Goal: Check status: Check status

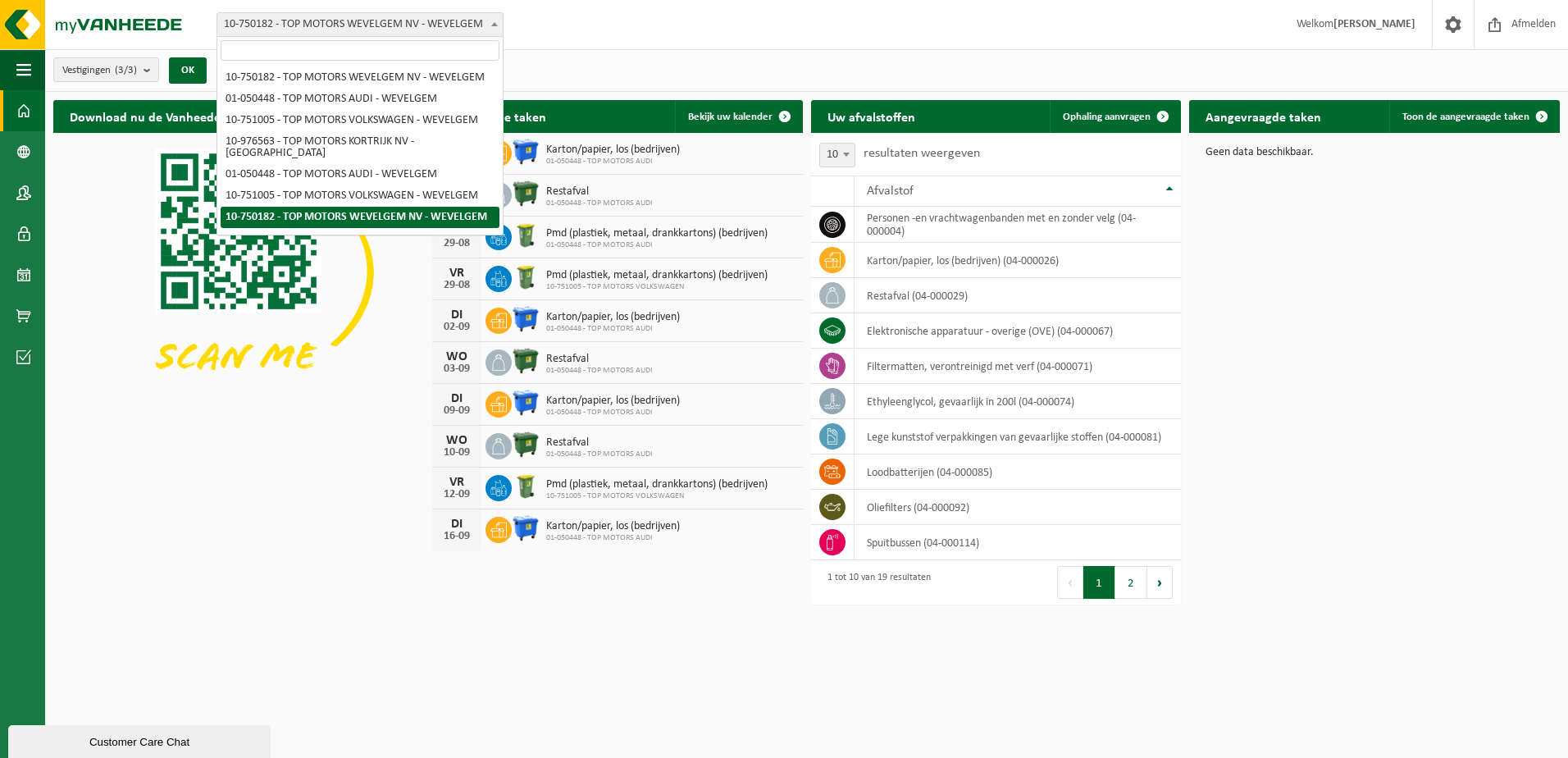
click at [302, 27] on span "10-750182 - TOP MOTORS WEVELGEM NV - WEVELGEM" at bounding box center [360, 25] width 285 height 23
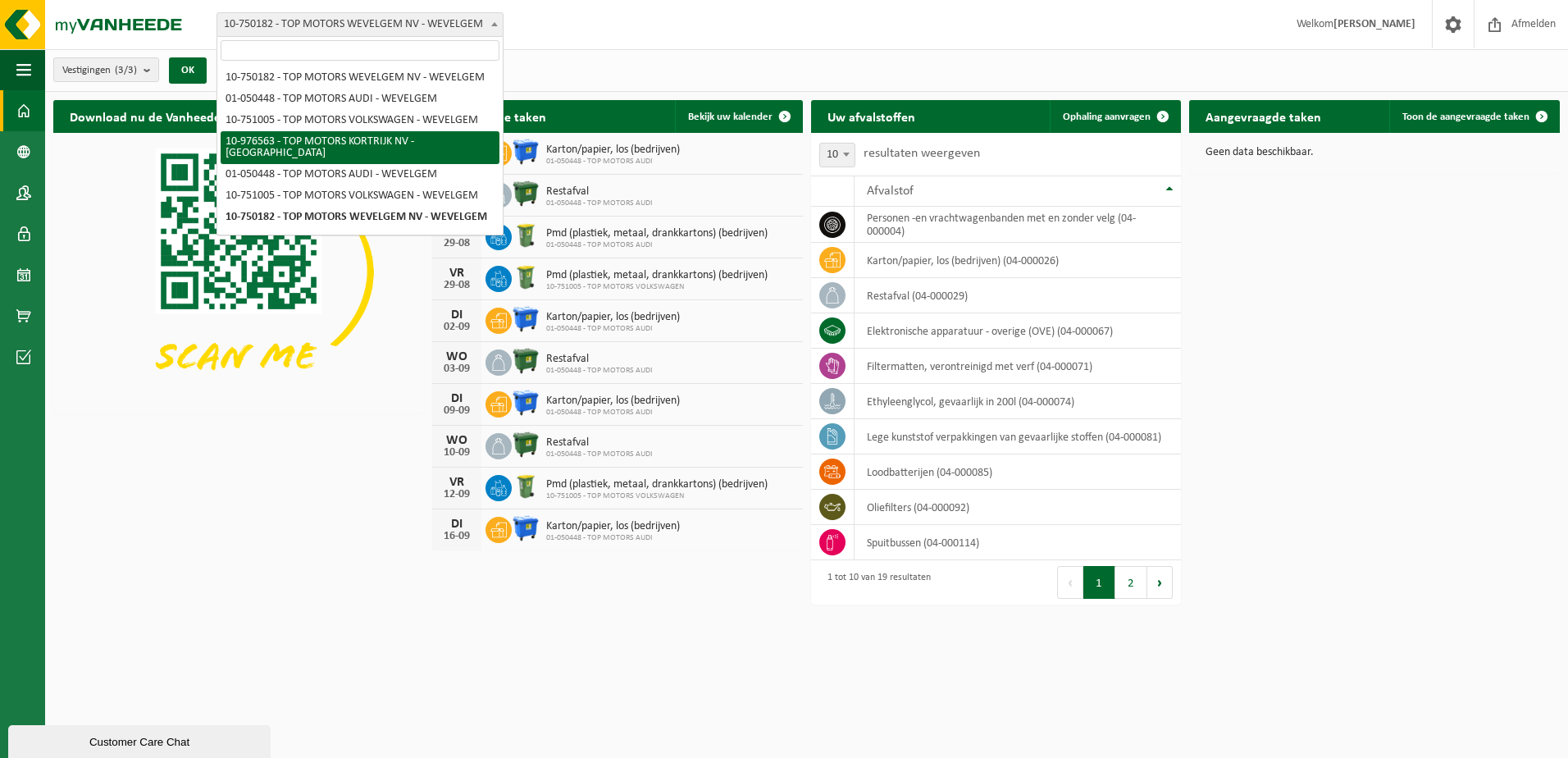
select select "158912"
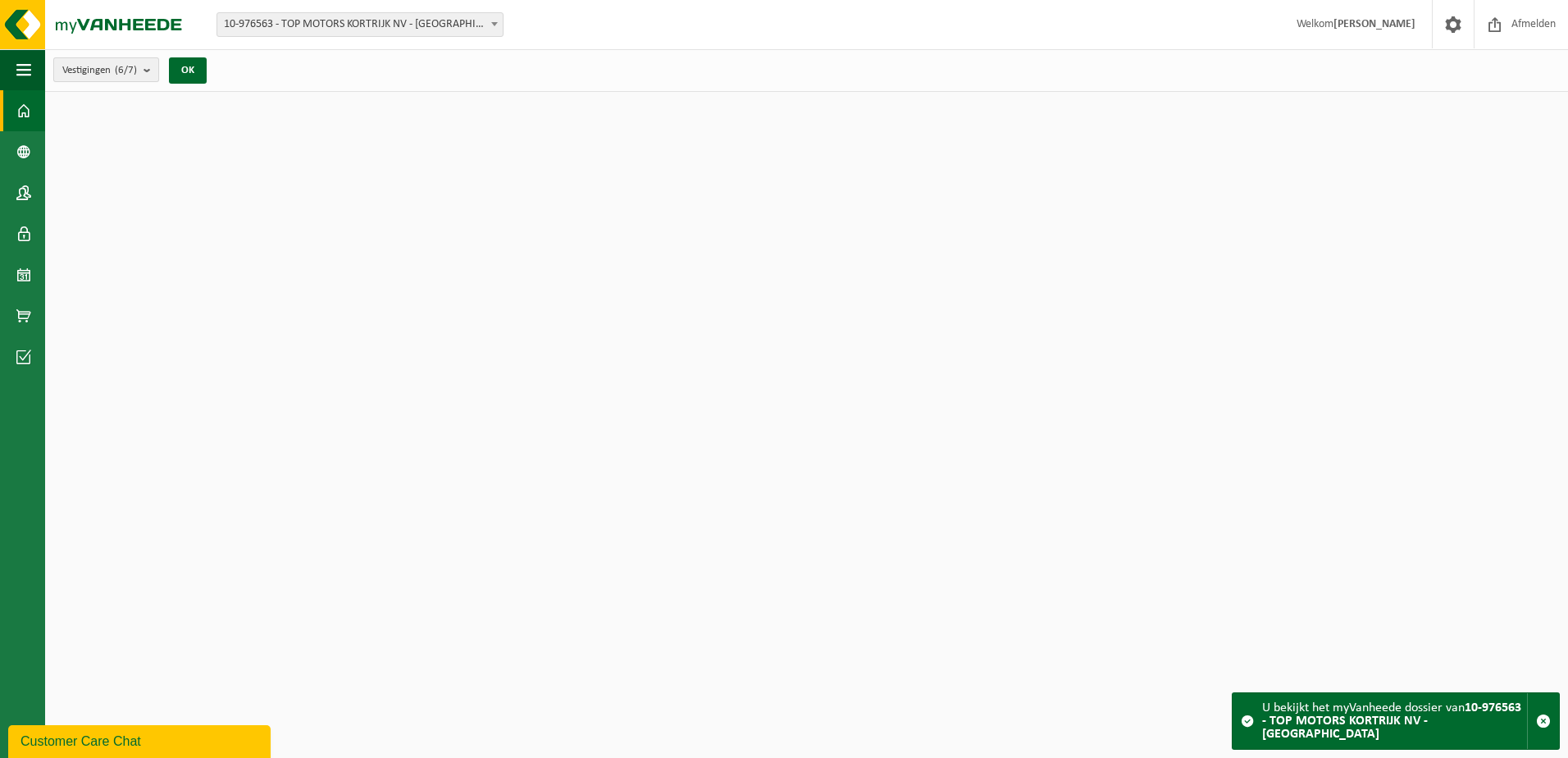
click at [143, 74] on button "Vestigingen (6/7)" at bounding box center [106, 69] width 106 height 24
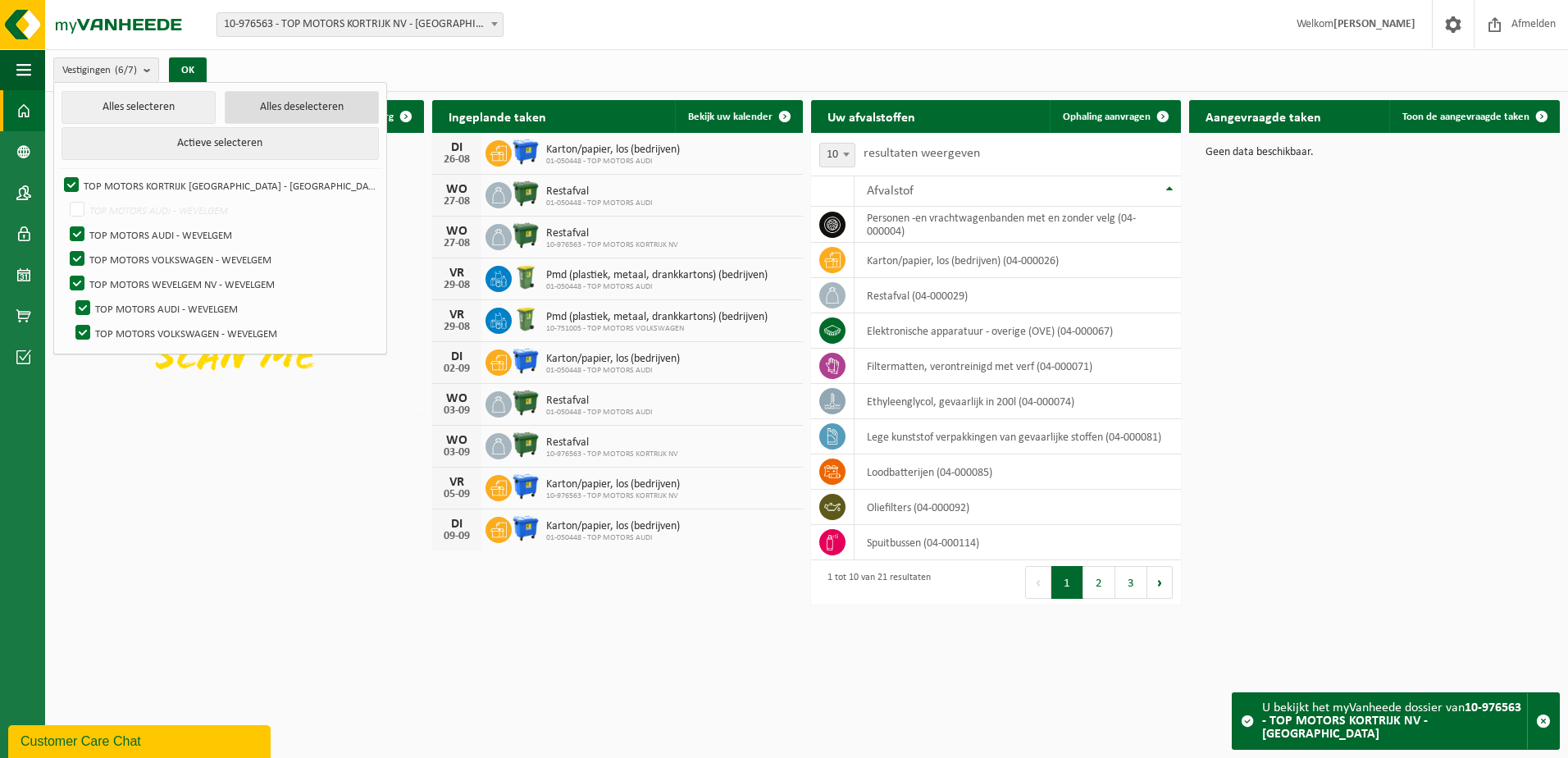
click at [245, 102] on button "Alles deselecteren" at bounding box center [301, 107] width 154 height 33
checkbox input "false"
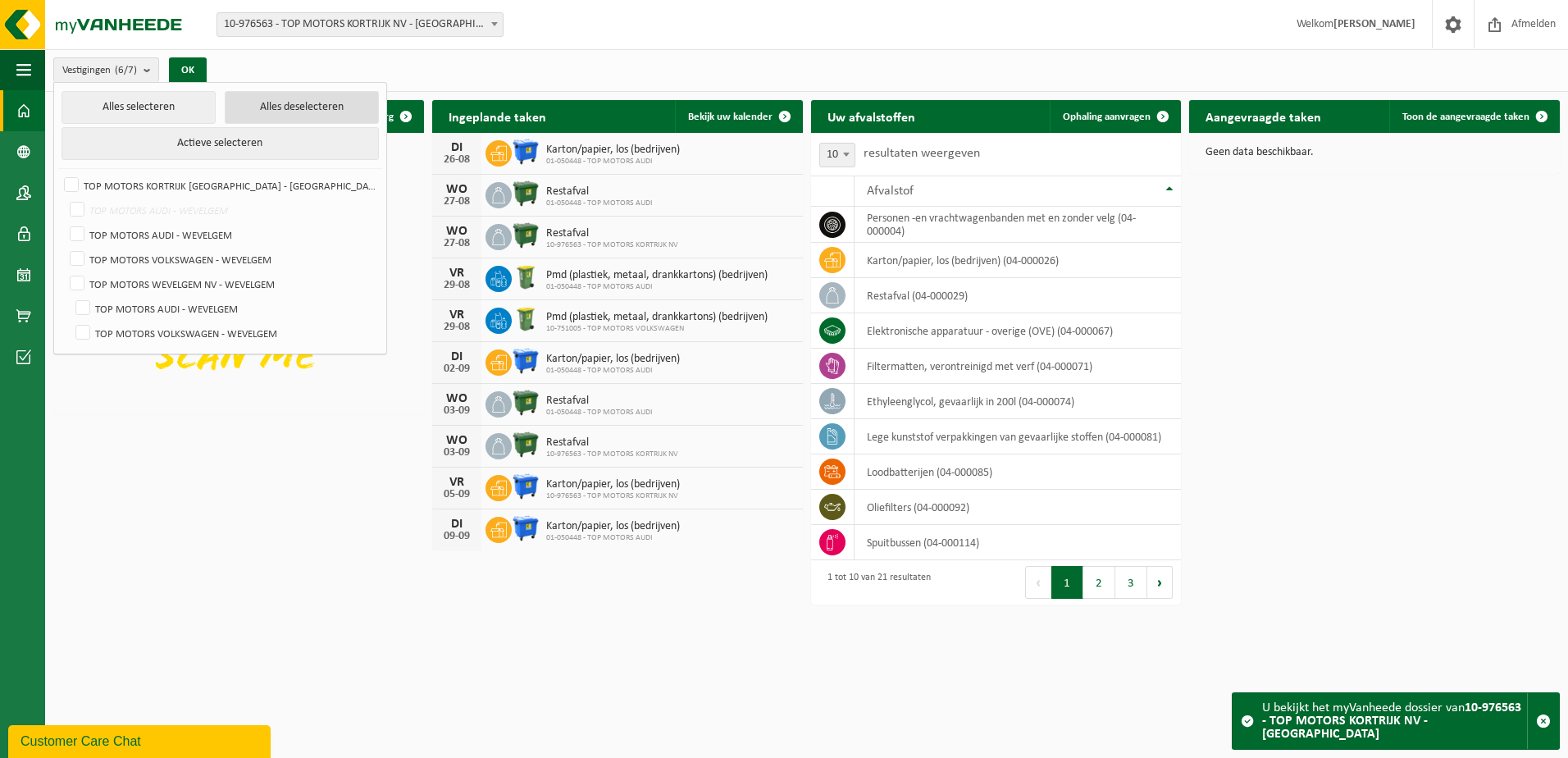
checkbox input "false"
click at [78, 187] on label "TOP MOTORS KORTRIJK [GEOGRAPHIC_DATA] - [GEOGRAPHIC_DATA]" at bounding box center [220, 185] width 318 height 24
click at [58, 173] on input "TOP MOTORS KORTRIJK [GEOGRAPHIC_DATA] - [GEOGRAPHIC_DATA]" at bounding box center [57, 172] width 1 height 1
checkbox input "true"
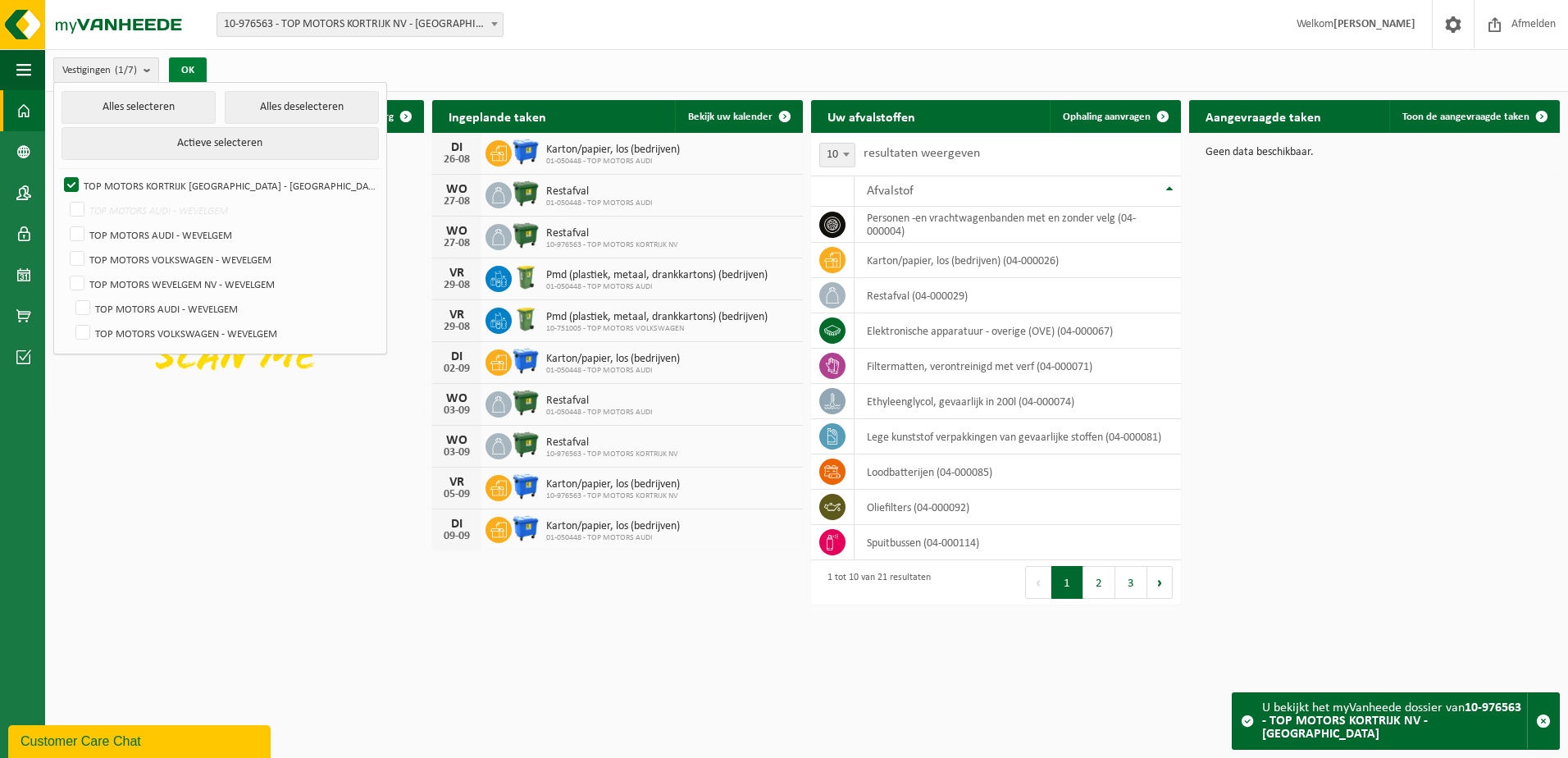
drag, startPoint x: 196, startPoint y: 65, endPoint x: 206, endPoint y: 65, distance: 10.0
click at [196, 65] on button "OK" at bounding box center [187, 70] width 38 height 26
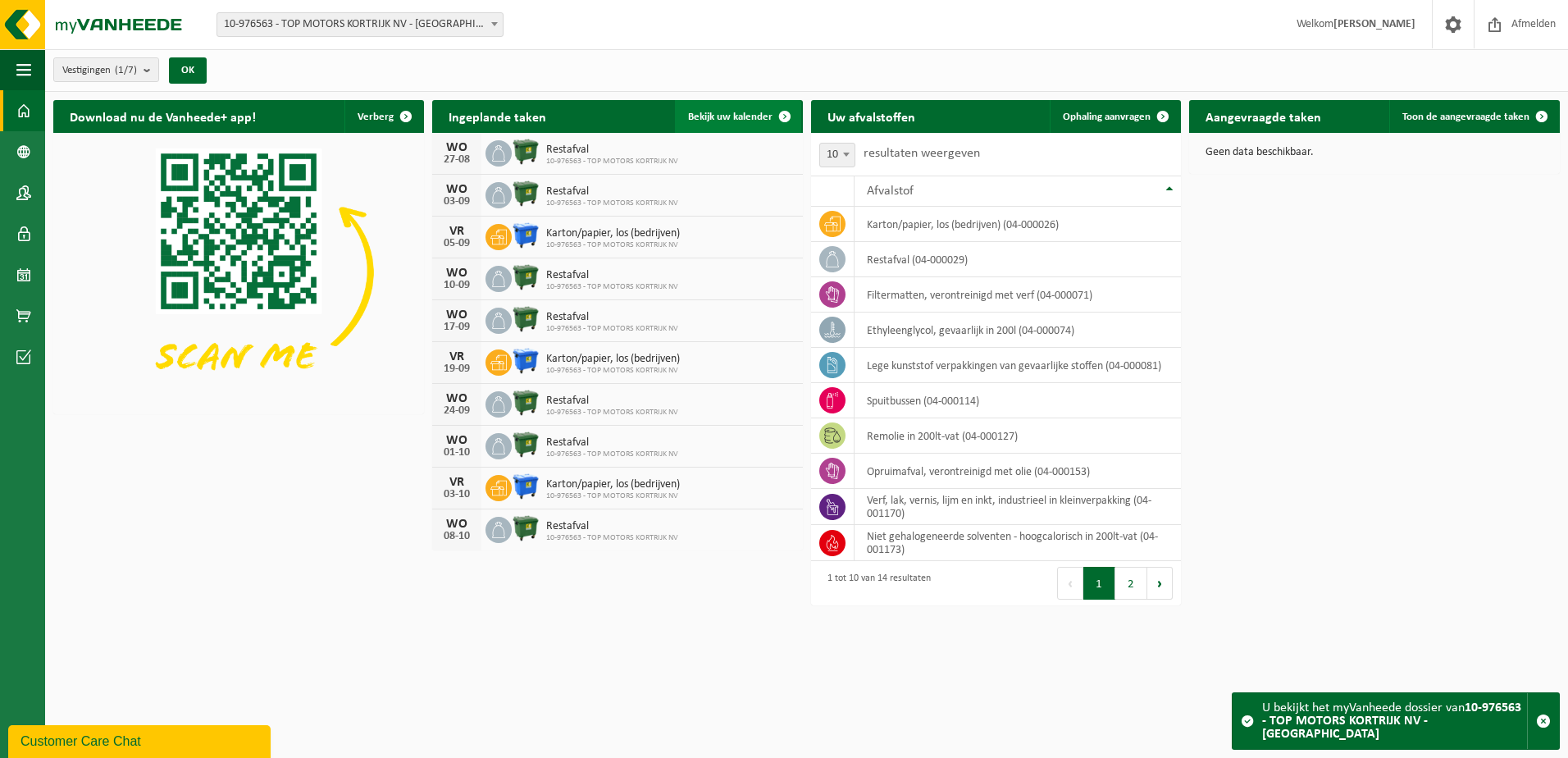
click at [732, 118] on span "Bekijk uw kalender" at bounding box center [730, 117] width 84 height 11
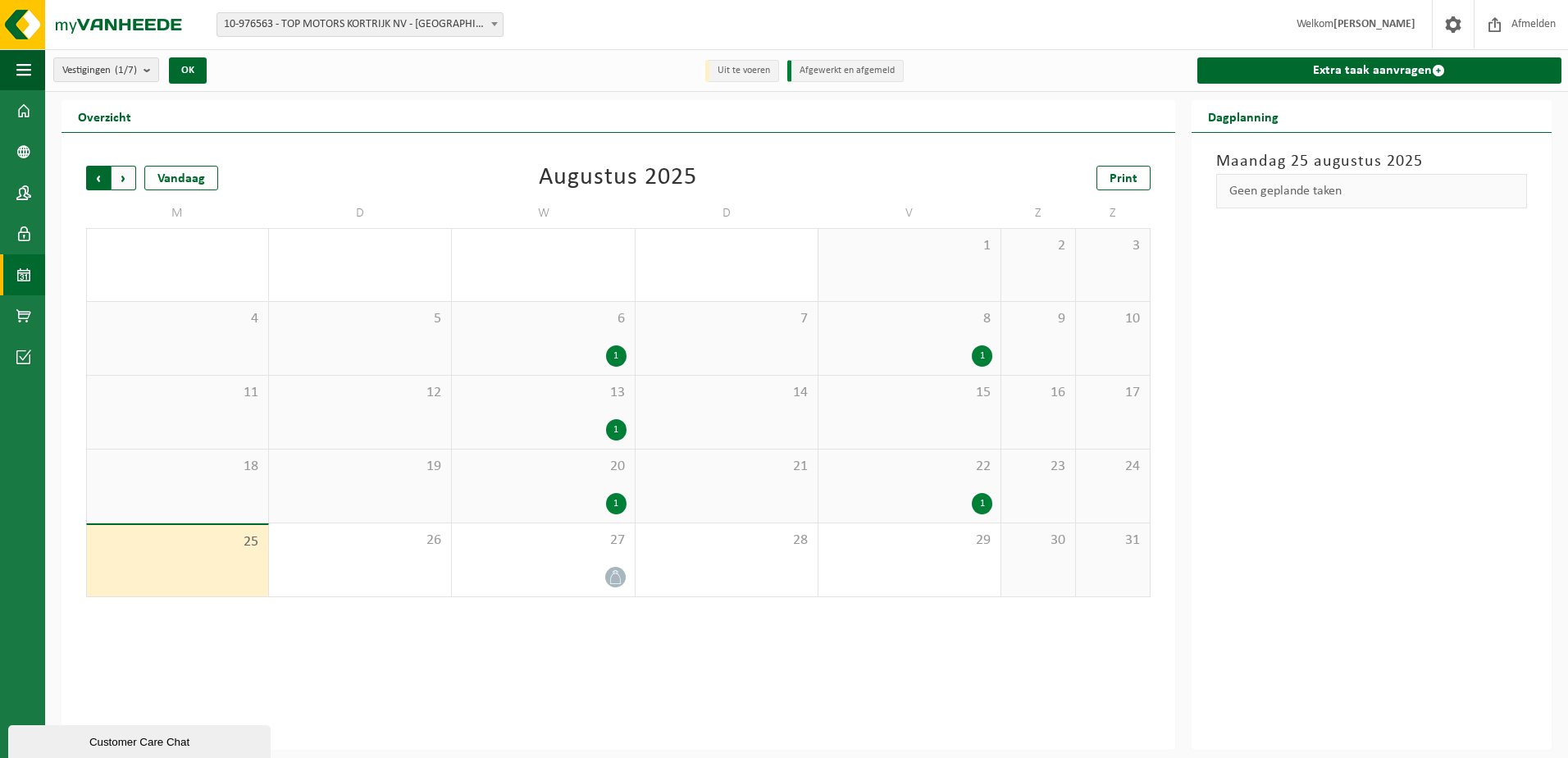
click at [124, 178] on span "Volgende" at bounding box center [123, 178] width 24 height 24
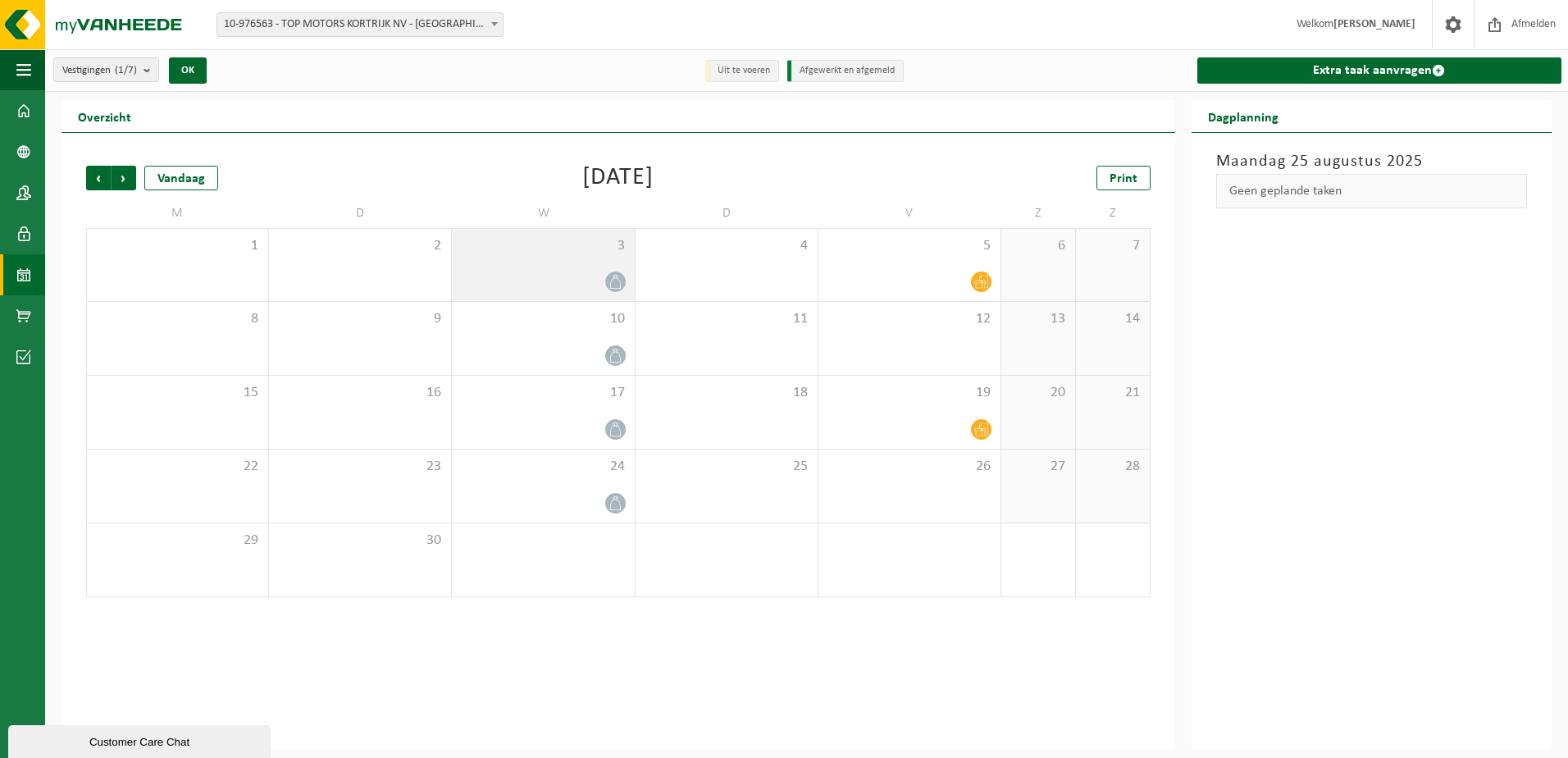
click at [551, 289] on div at bounding box center [543, 282] width 166 height 22
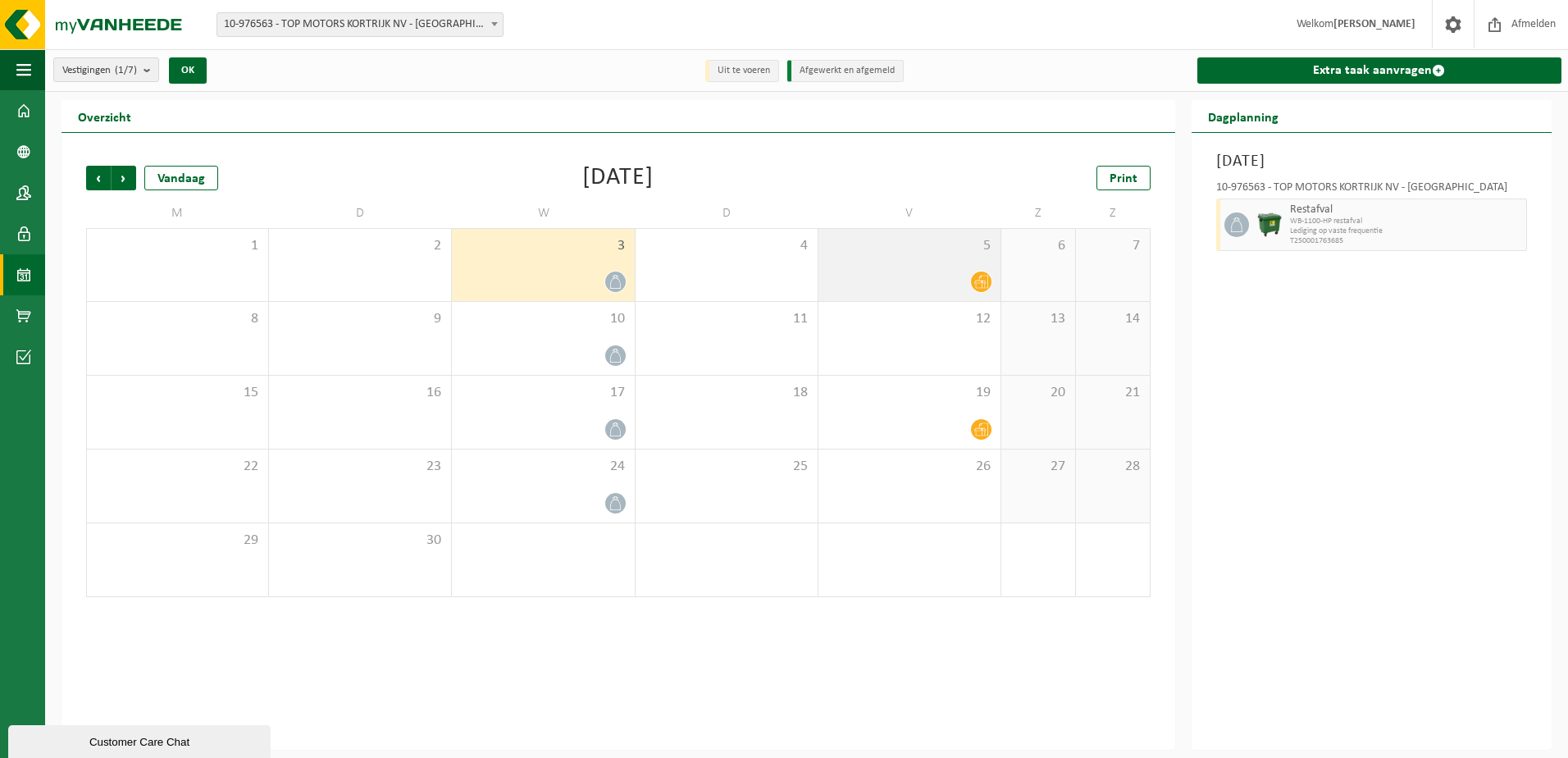
click at [981, 274] on icon at bounding box center [981, 282] width 14 height 14
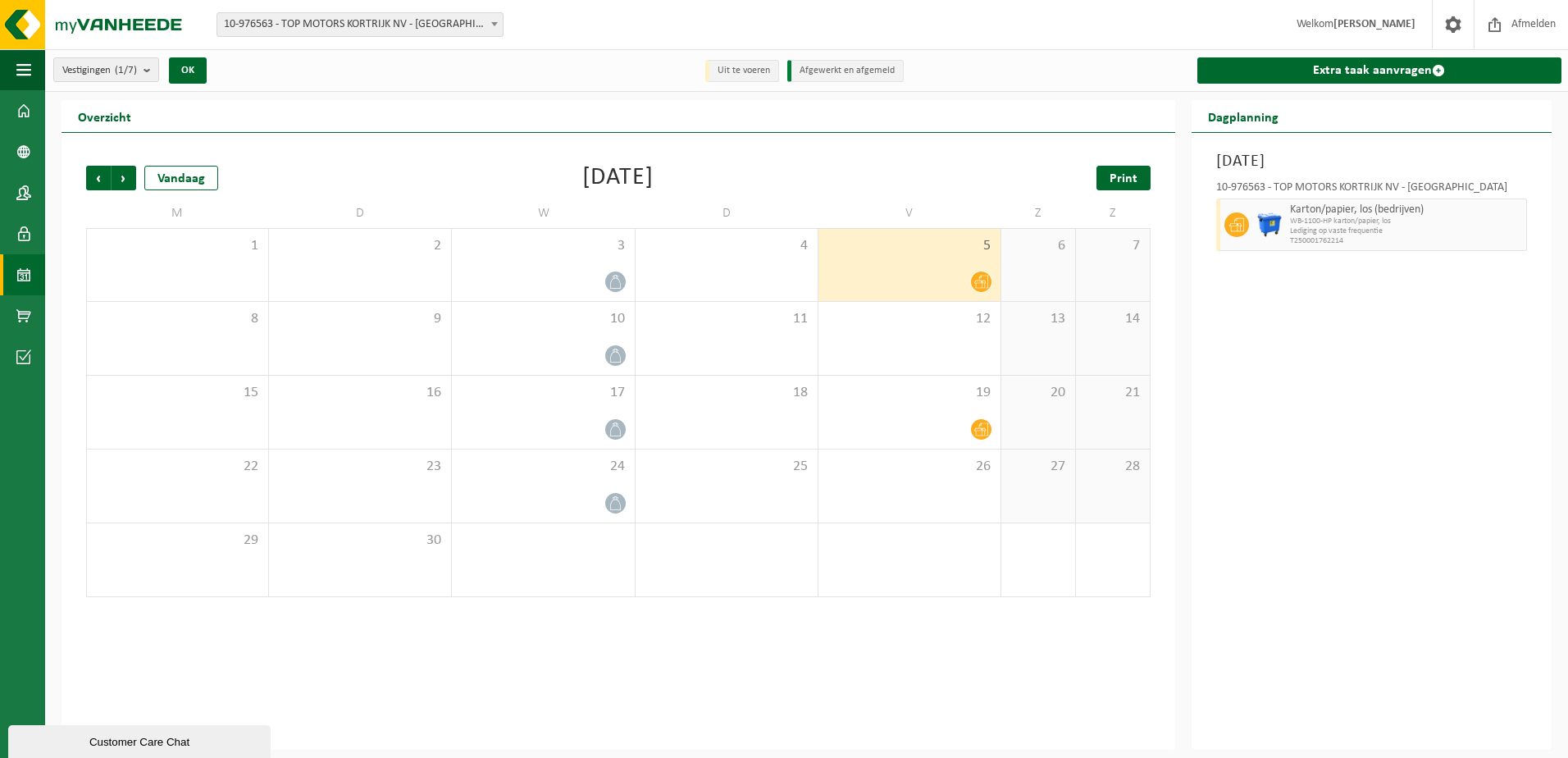
click at [1128, 175] on span "Print" at bounding box center [1123, 179] width 28 height 13
click at [126, 175] on span "Volgende" at bounding box center [123, 178] width 24 height 24
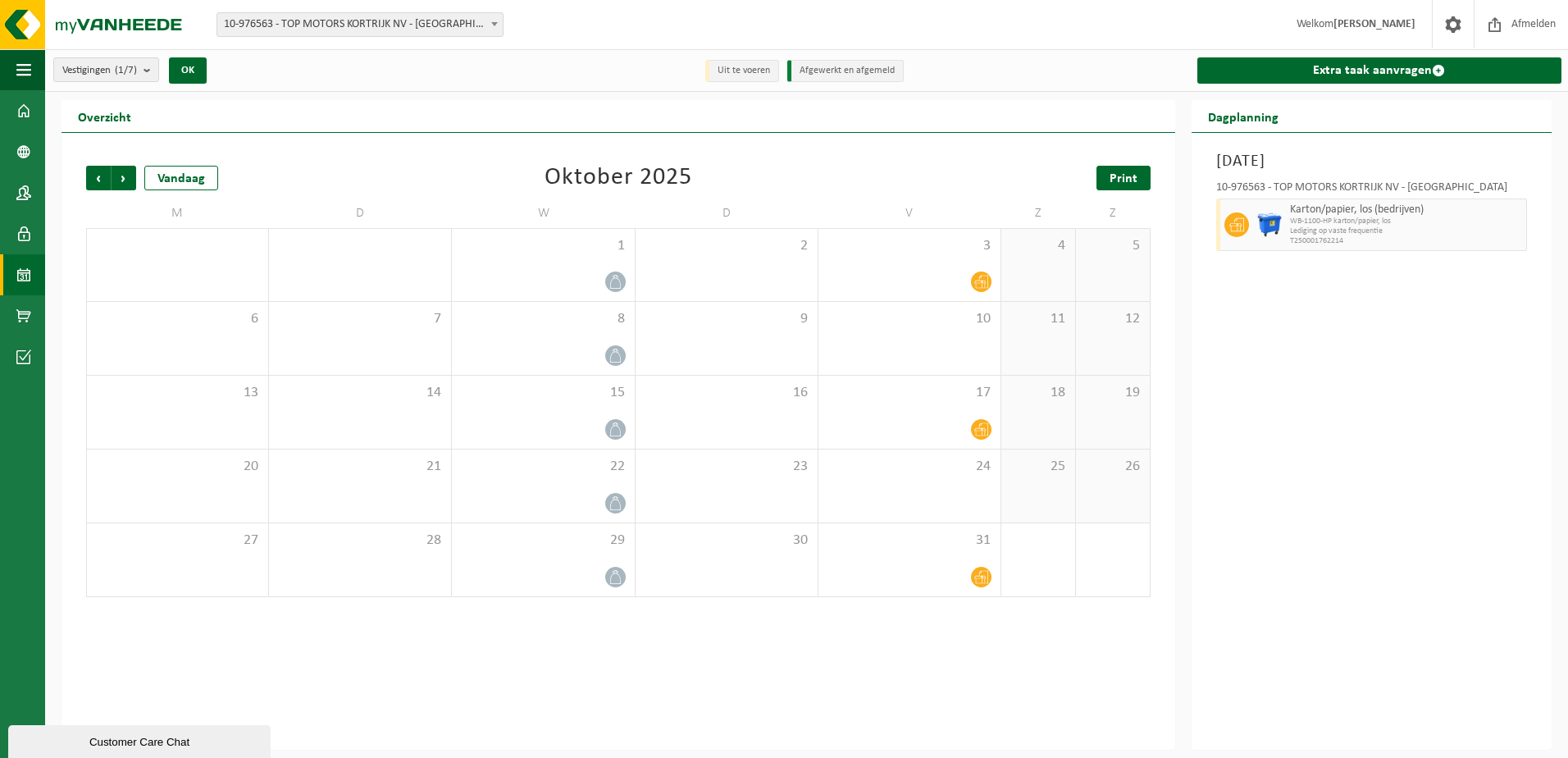
click at [1138, 177] on link "Print" at bounding box center [1123, 178] width 54 height 24
